Goal: Communication & Community: Ask a question

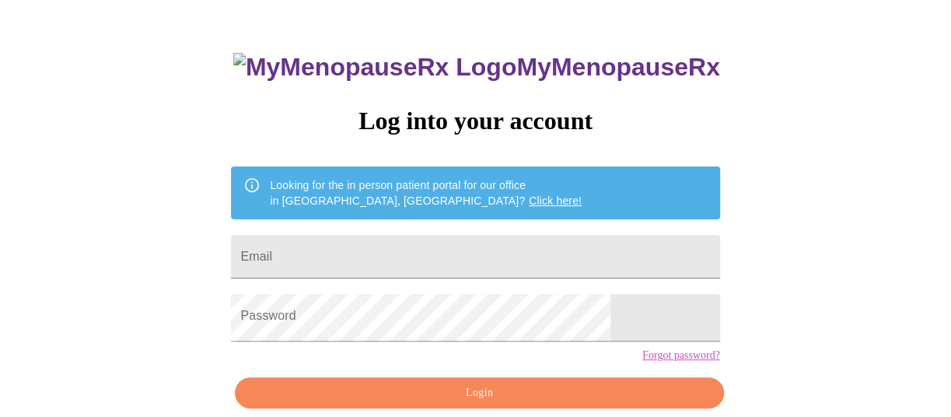
scroll to position [156, 0]
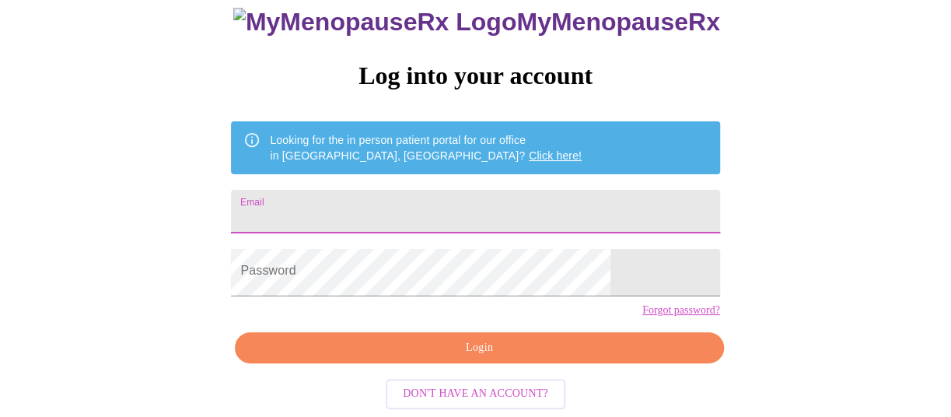
click at [387, 190] on input "Email" at bounding box center [475, 212] width 488 height 44
type input "pamelajpaulsen@gmail.com"
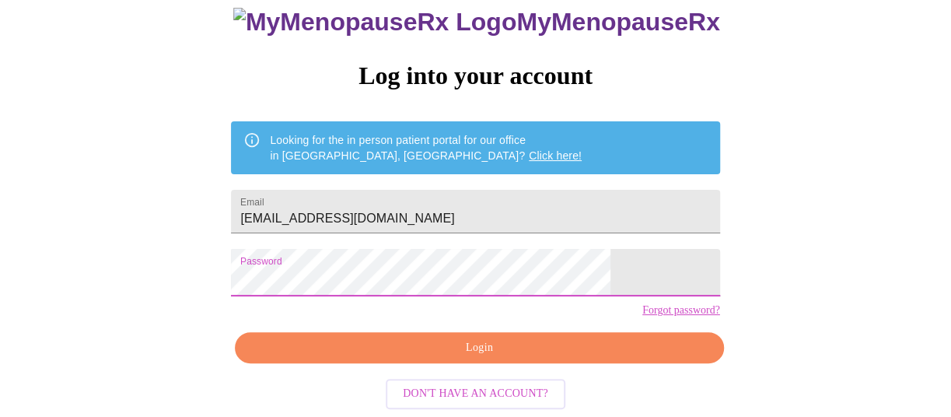
click at [426, 346] on span "Login" at bounding box center [479, 347] width 453 height 19
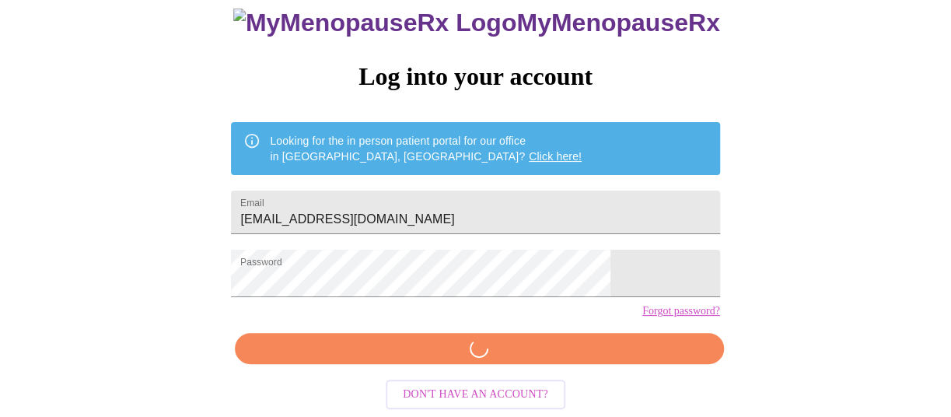
scroll to position [150, 0]
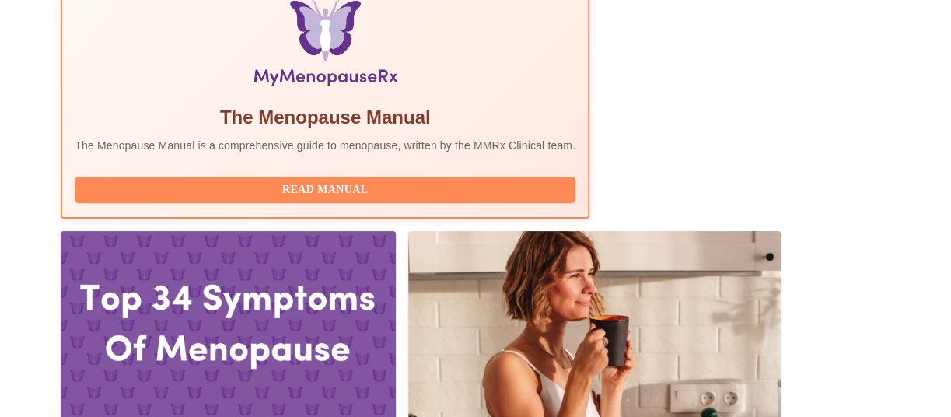
scroll to position [628, 0]
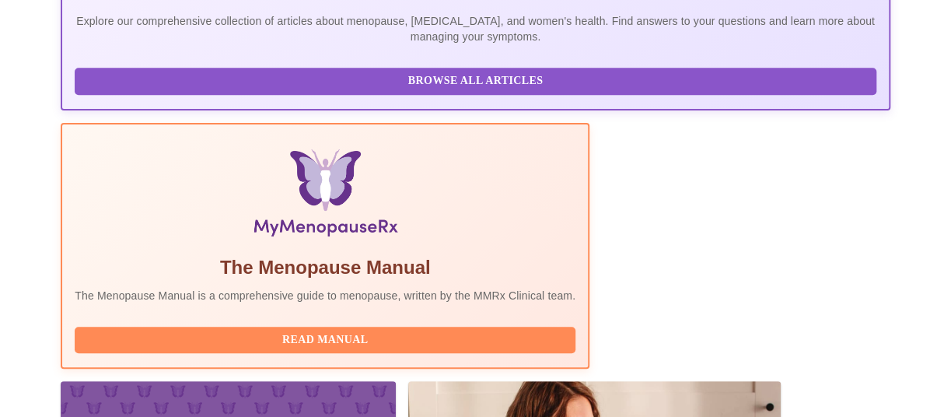
scroll to position [476, 0]
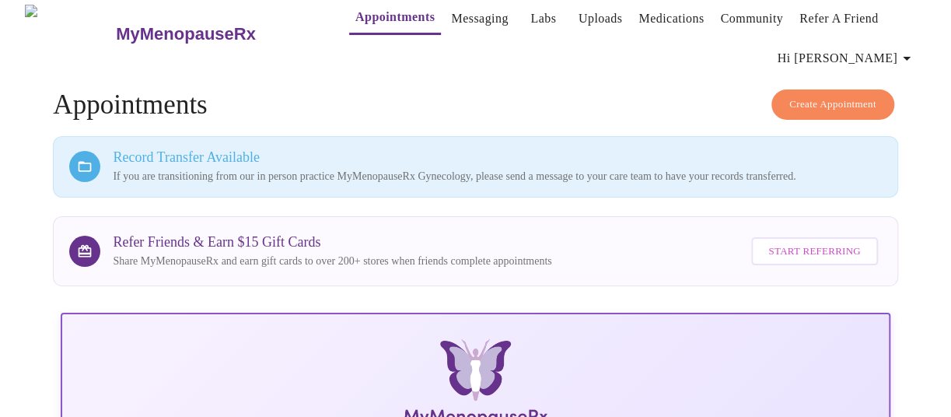
scroll to position [6, 0]
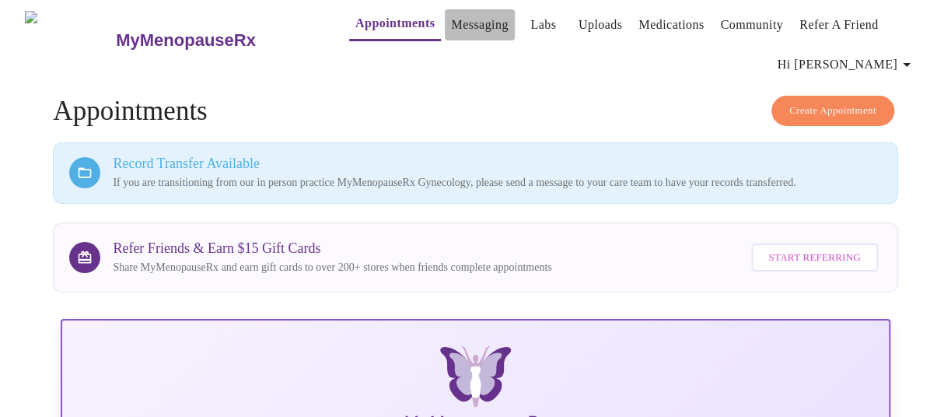
click at [451, 15] on link "Messaging" at bounding box center [479, 25] width 57 height 22
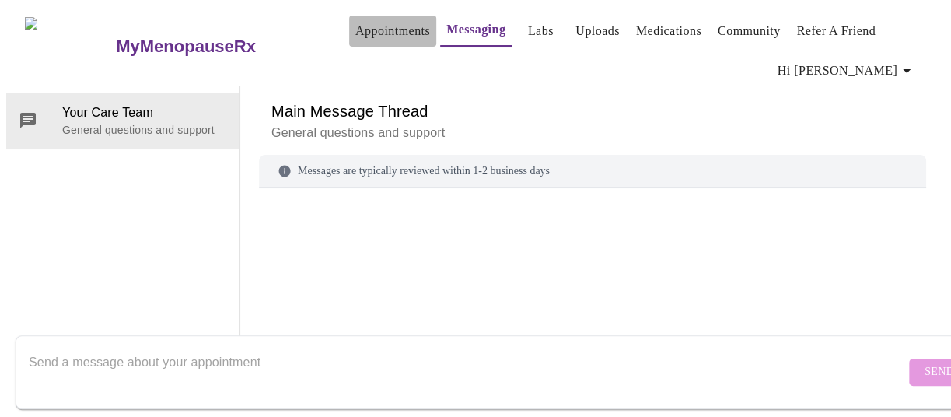
click at [358, 34] on link "Appointments" at bounding box center [392, 31] width 75 height 22
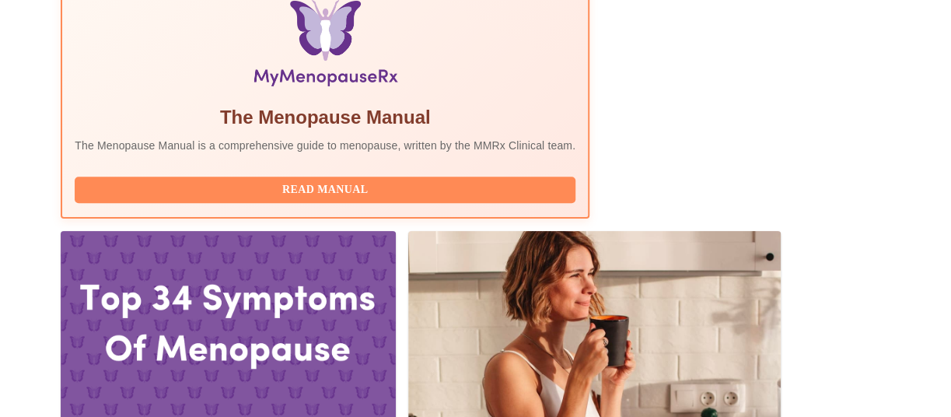
scroll to position [628, 0]
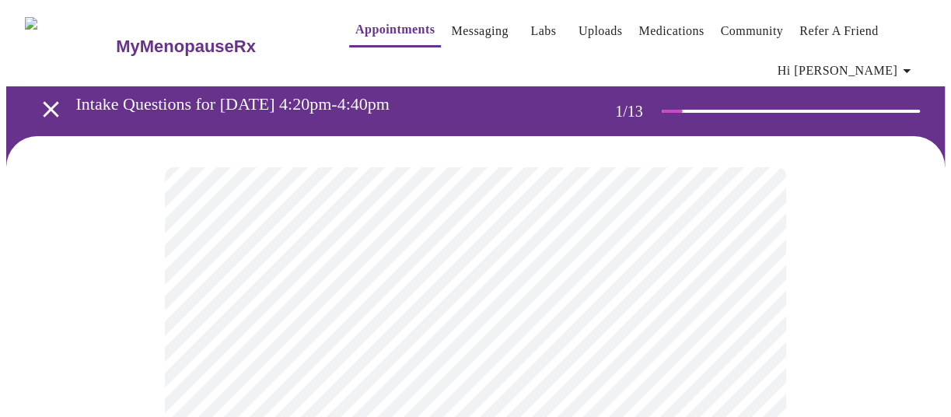
click at [452, 30] on link "Messaging" at bounding box center [479, 31] width 57 height 22
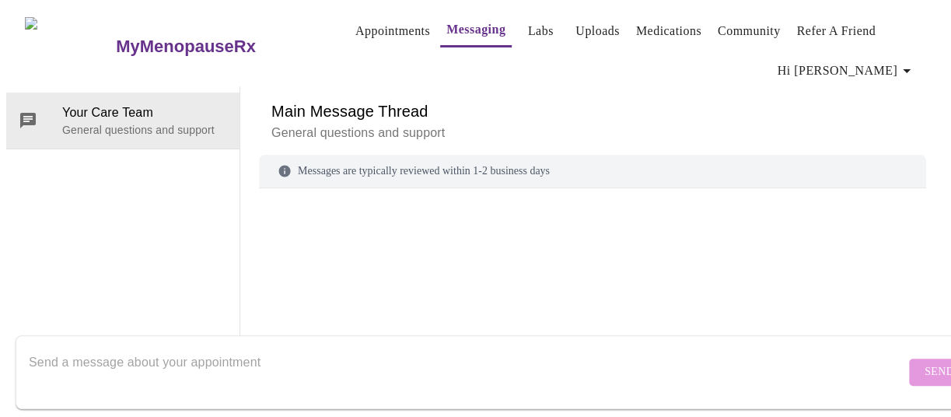
scroll to position [82, 0]
click at [418, 155] on div "Messages are typically reviewed within 1-2 business days" at bounding box center [592, 171] width 667 height 33
click at [361, 155] on div "Messages are typically reviewed within 1-2 business days" at bounding box center [592, 171] width 667 height 33
click at [275, 124] on p "General questions and support" at bounding box center [592, 133] width 642 height 19
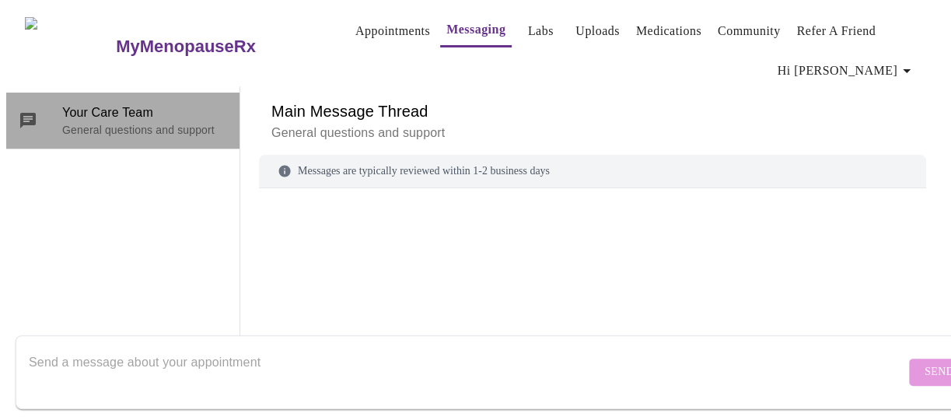
click at [112, 122] on p "General questions and support" at bounding box center [144, 130] width 165 height 16
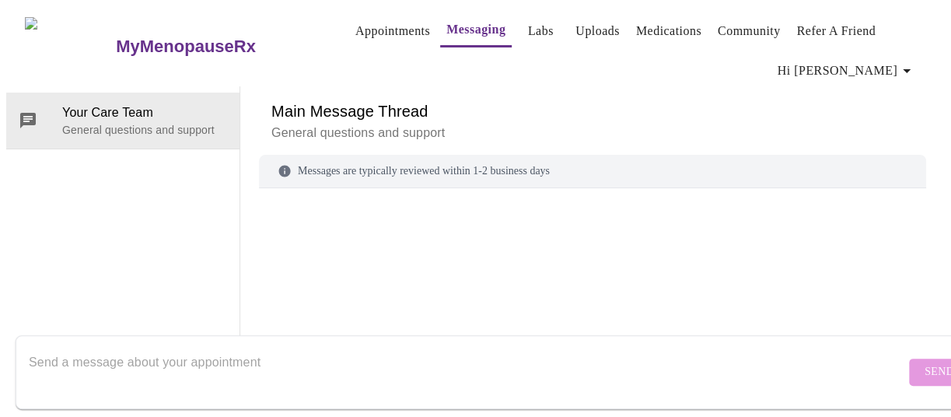
click at [96, 352] on textarea "Send a message about your appointment" at bounding box center [467, 372] width 876 height 50
type textarea "Hi, please cancel my appt"
drag, startPoint x: 171, startPoint y: 355, endPoint x: 0, endPoint y: 355, distance: 171.1
click at [6, 355] on div "MyMenopauseRx Appointments Messaging Labs Uploads Medications Community Refer a…" at bounding box center [475, 191] width 939 height 371
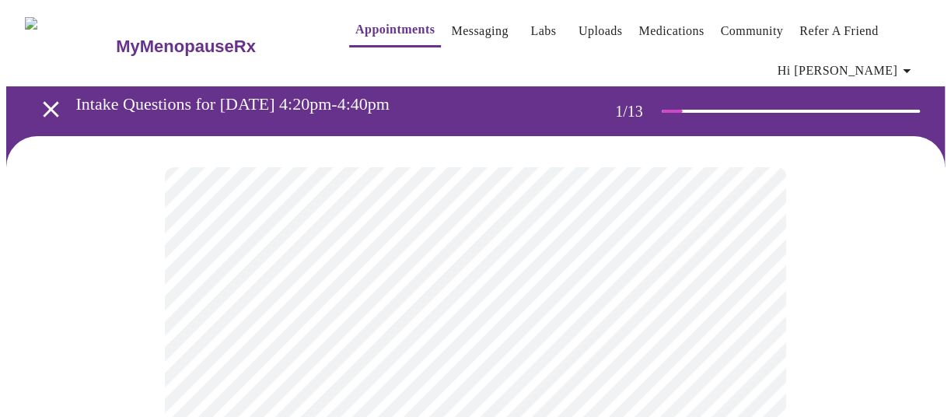
scroll to position [82, 0]
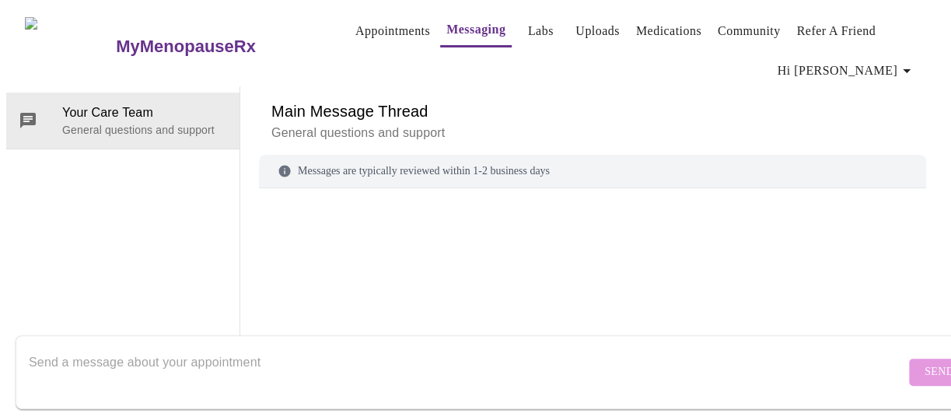
click at [115, 350] on textarea "Send a message about your appointment" at bounding box center [467, 372] width 876 height 50
paste textarea "Hi, please cancel my appt"
type textarea "Hi, please cancel my appt on Oct 8 at 4:20pm."
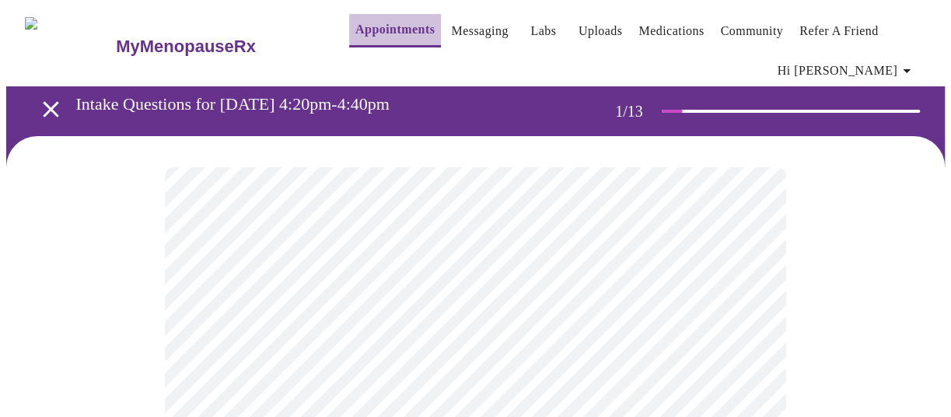
click at [360, 27] on link "Appointments" at bounding box center [394, 30] width 79 height 22
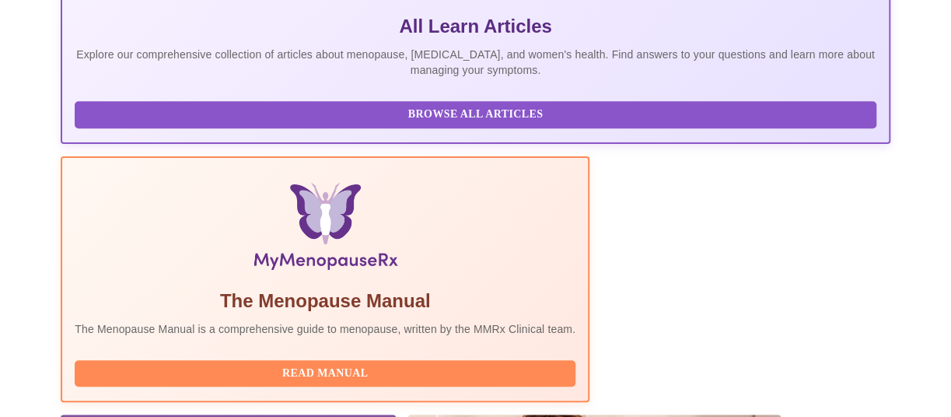
scroll to position [544, 0]
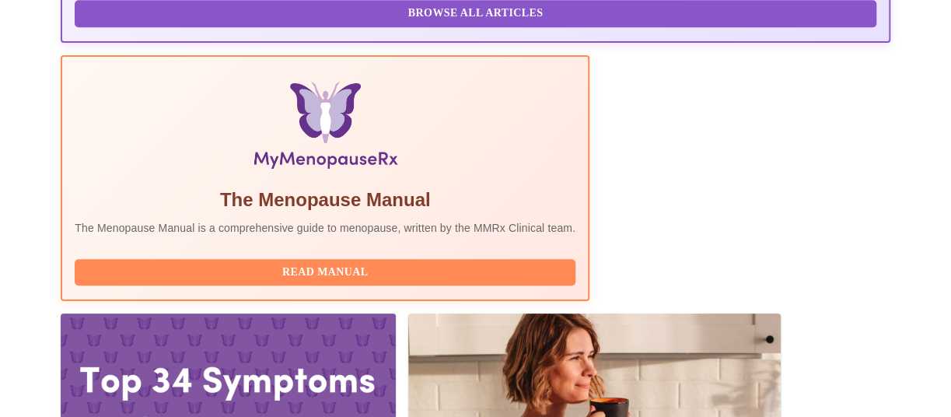
drag, startPoint x: 278, startPoint y: 271, endPoint x: 165, endPoint y: 277, distance: 112.9
copy h3 "Jillian Montefusco"
